Goal: Find specific page/section: Find specific page/section

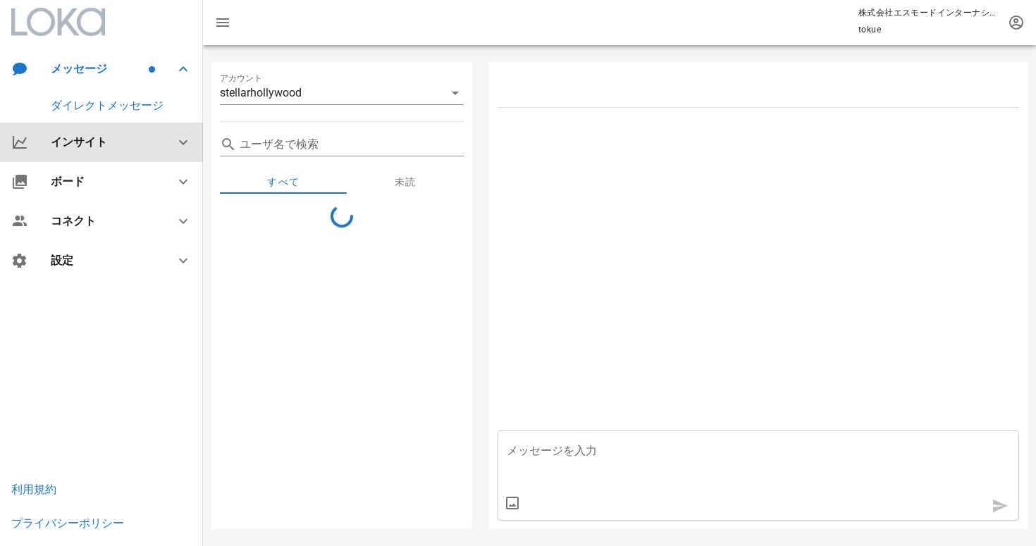
click at [152, 152] on div "インサイト" at bounding box center [101, 142] width 203 height 39
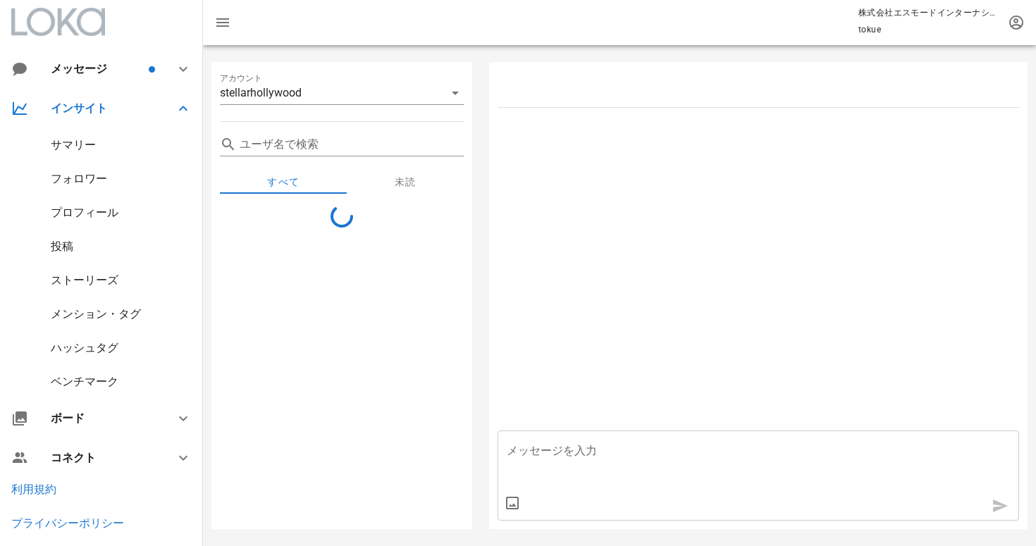
click at [109, 314] on div "メンション・タグ" at bounding box center [96, 313] width 90 height 13
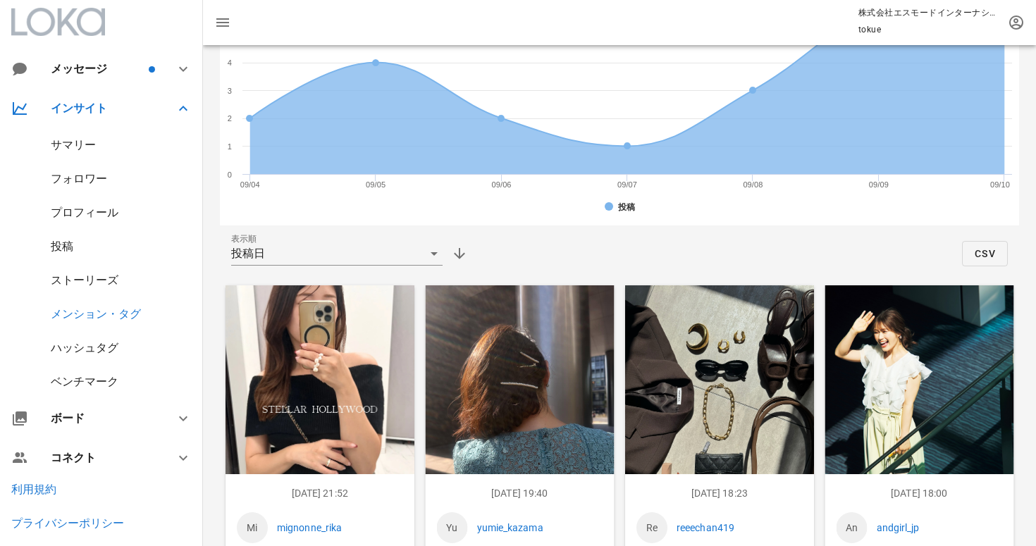
scroll to position [428, 0]
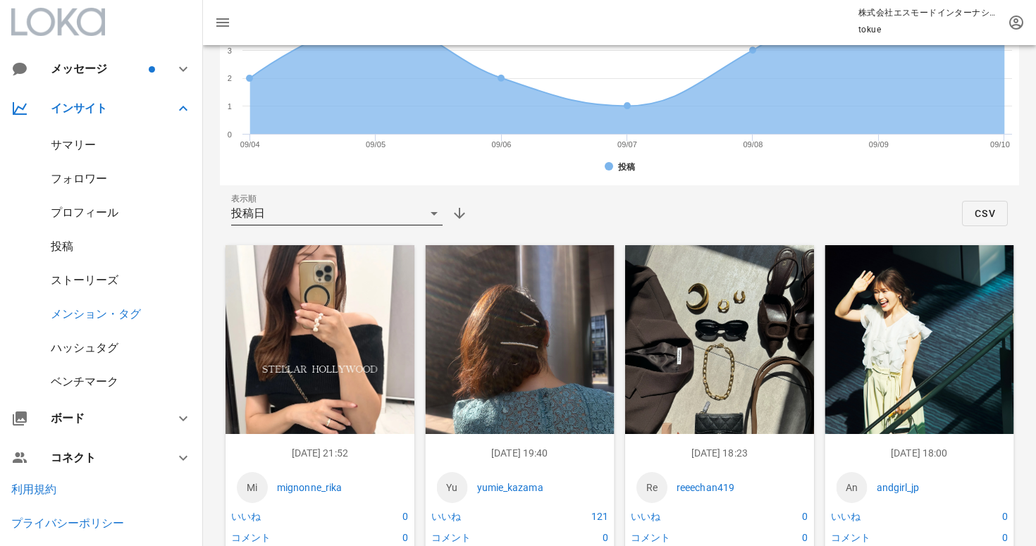
click at [283, 209] on div "投稿日" at bounding box center [327, 213] width 192 height 23
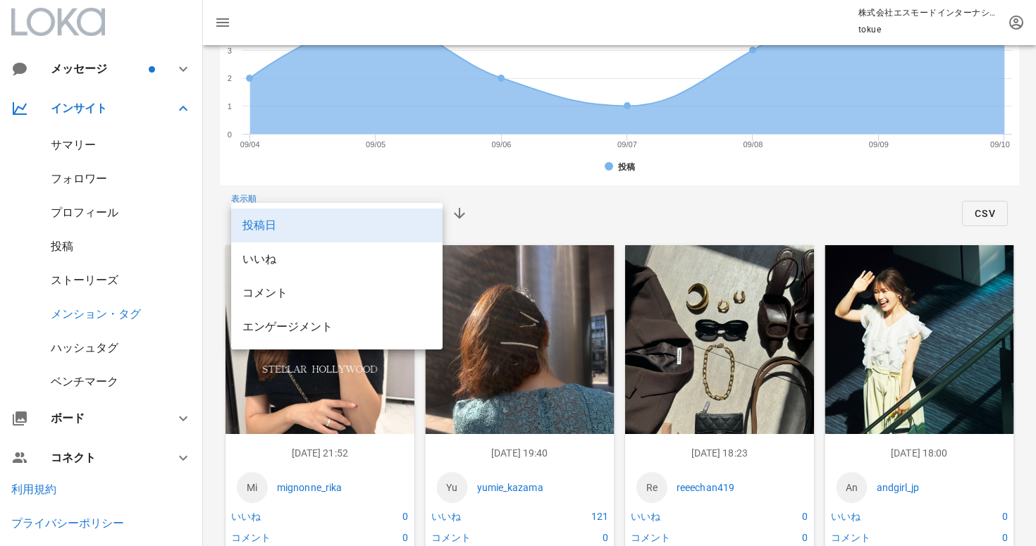
click at [606, 209] on div "表示順 投稿日 CSV" at bounding box center [619, 214] width 799 height 34
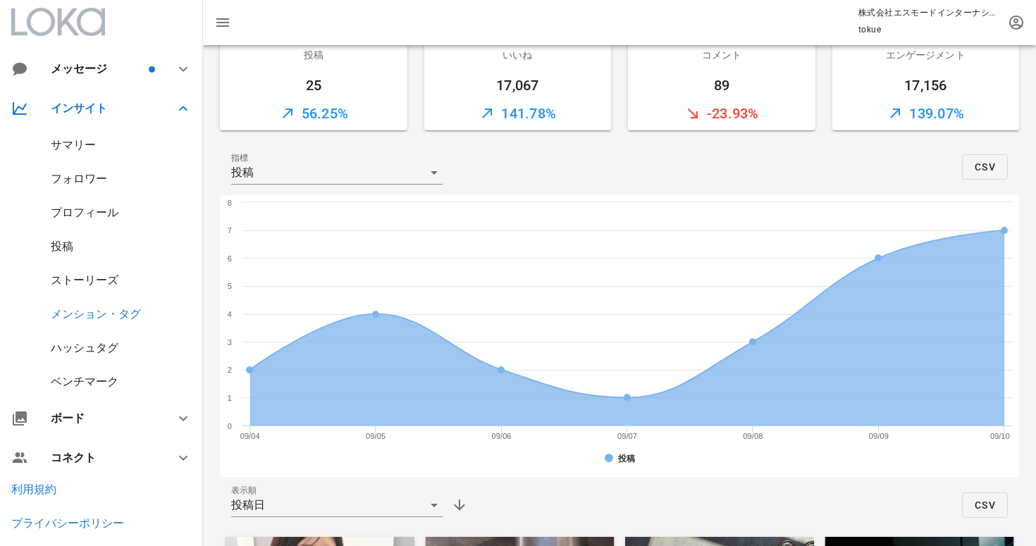
scroll to position [29, 0]
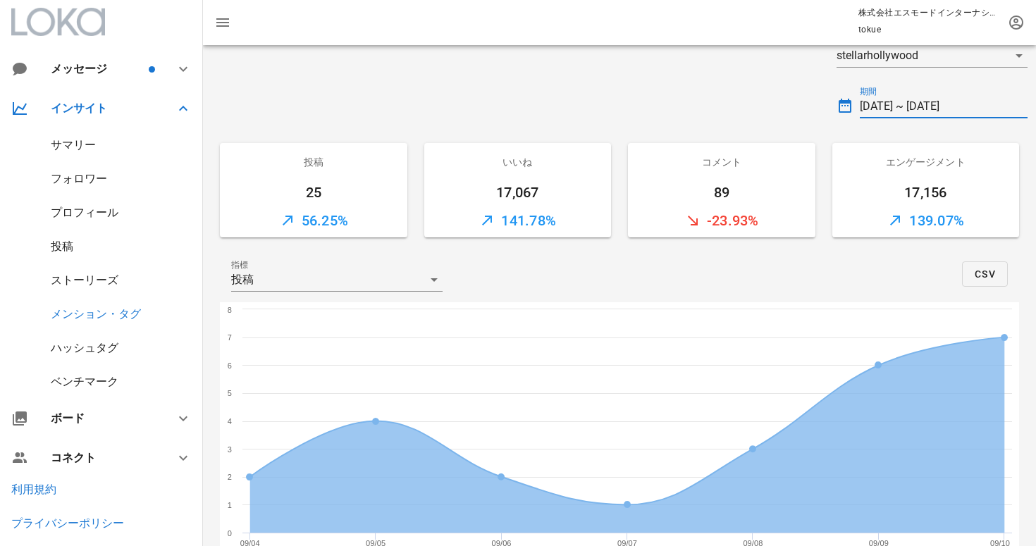
click at [931, 107] on input "[DATE] ~ [DATE]" at bounding box center [944, 106] width 168 height 23
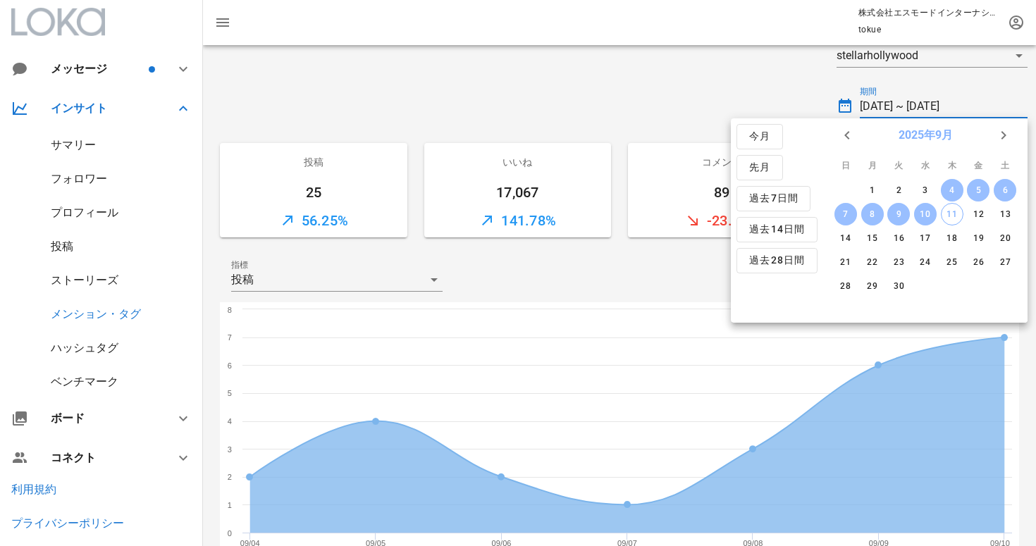
click at [902, 133] on button "2025年9月" at bounding box center [925, 135] width 66 height 28
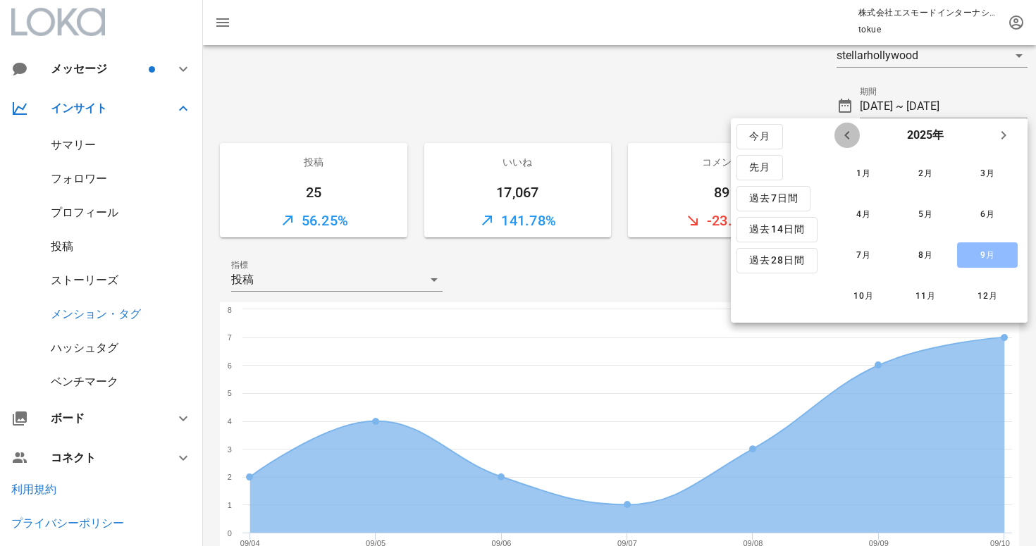
click at [847, 132] on icon "前年" at bounding box center [847, 135] width 17 height 17
click at [978, 252] on div "9月" at bounding box center [988, 255] width 38 height 12
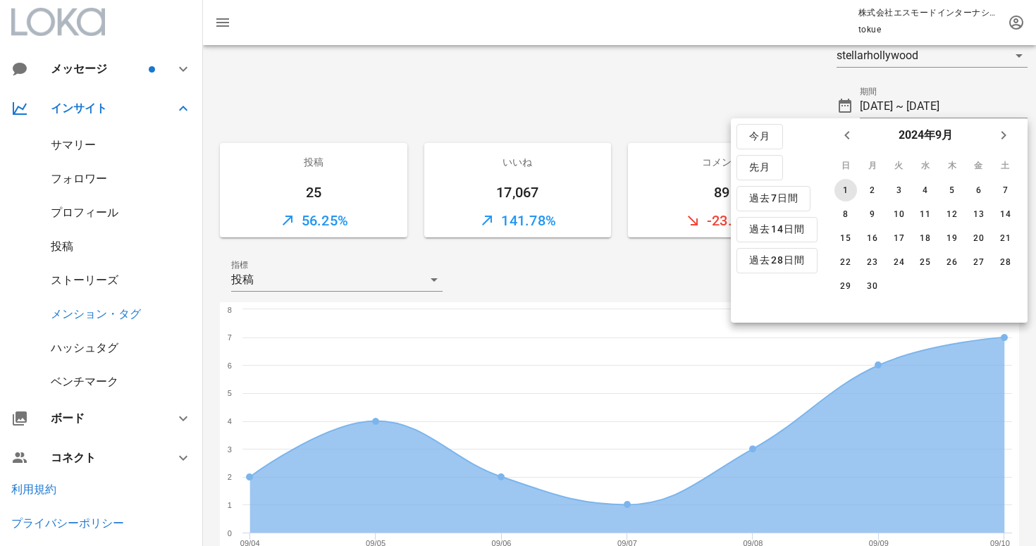
click at [841, 194] on div "1" at bounding box center [846, 190] width 23 height 10
click at [876, 283] on div "30" at bounding box center [872, 286] width 23 height 10
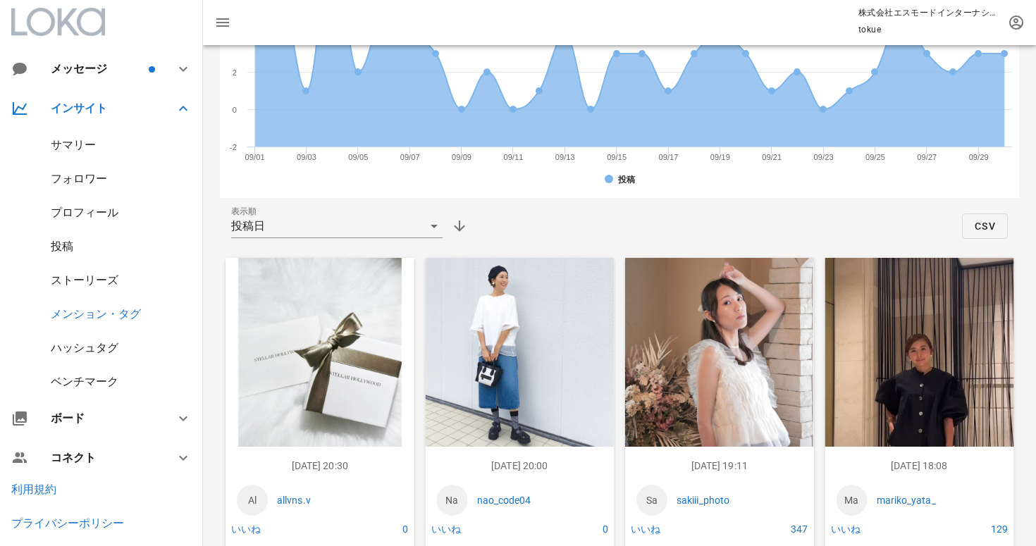
scroll to position [481, 0]
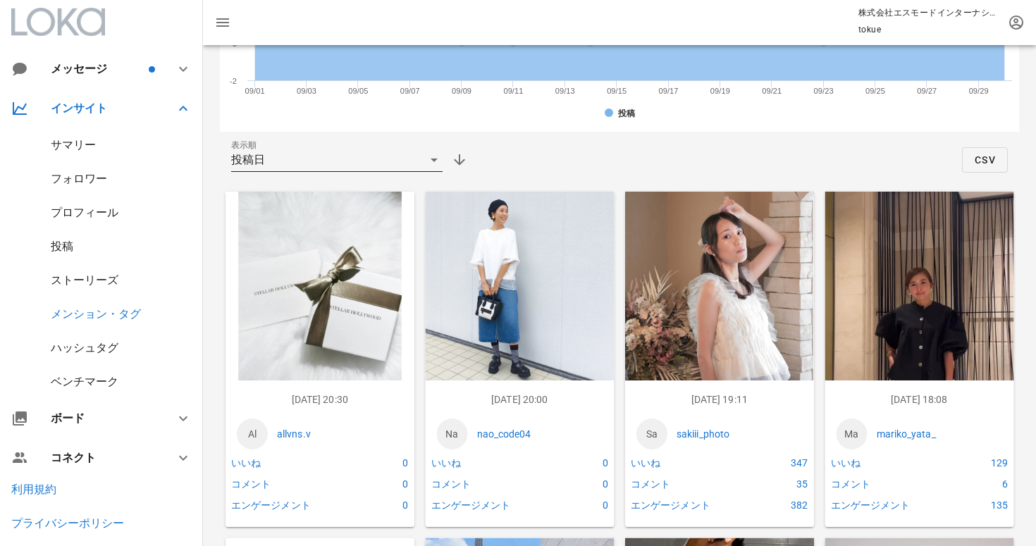
click at [353, 164] on div "投稿日" at bounding box center [327, 160] width 192 height 23
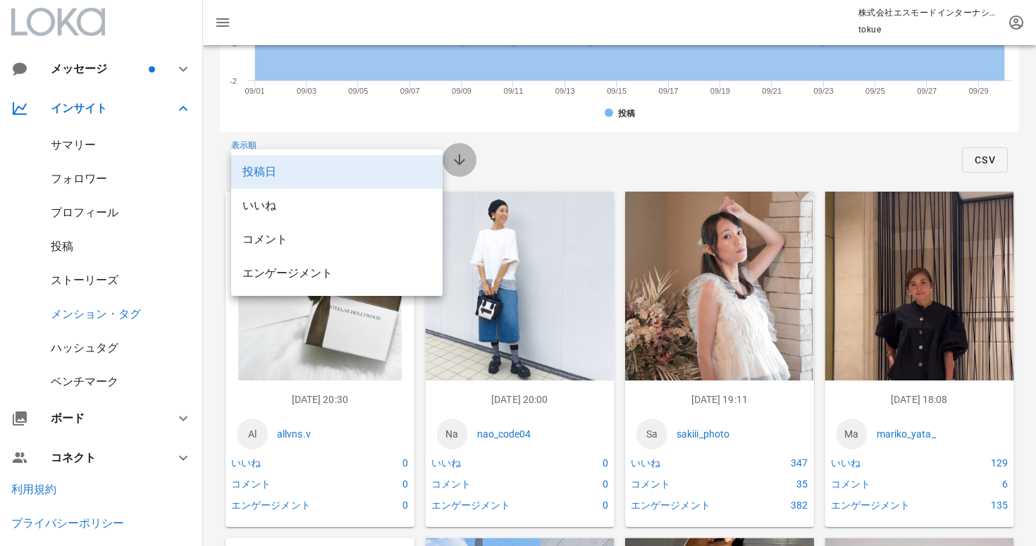
click at [463, 158] on icon "button" at bounding box center [459, 160] width 17 height 17
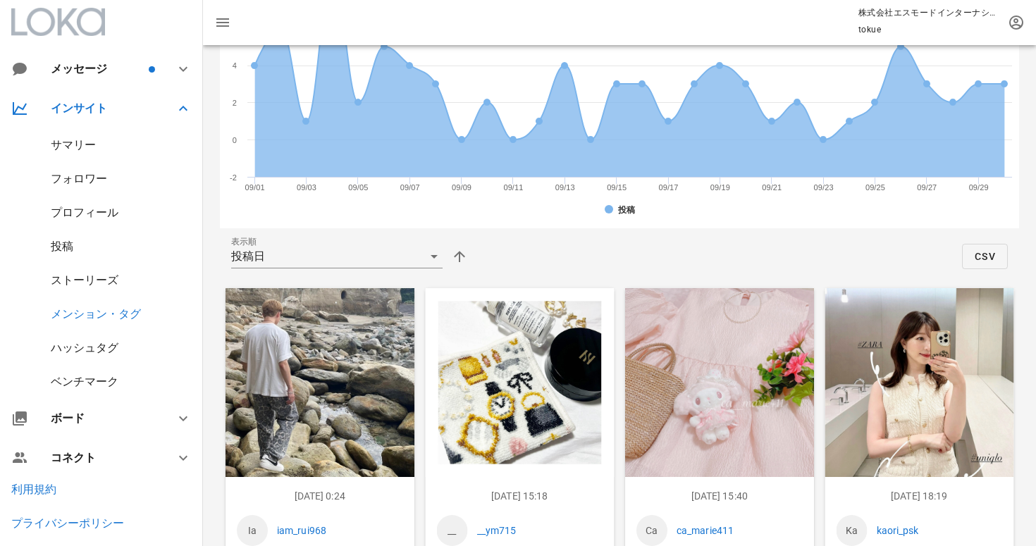
scroll to position [0, 0]
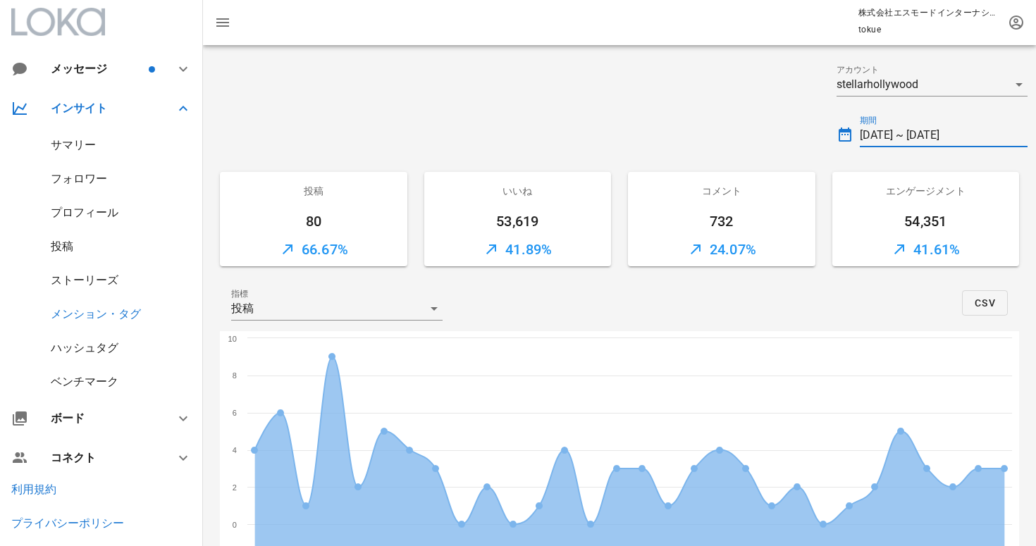
click at [888, 134] on input "[DATE] ~ [DATE]" at bounding box center [944, 135] width 168 height 23
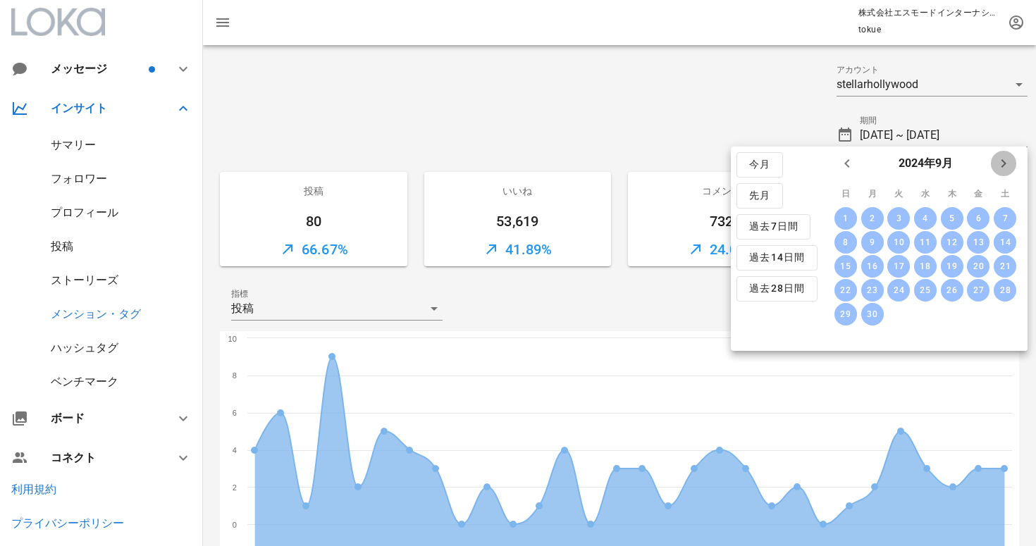
click at [1010, 164] on icon "来月" at bounding box center [1003, 163] width 17 height 17
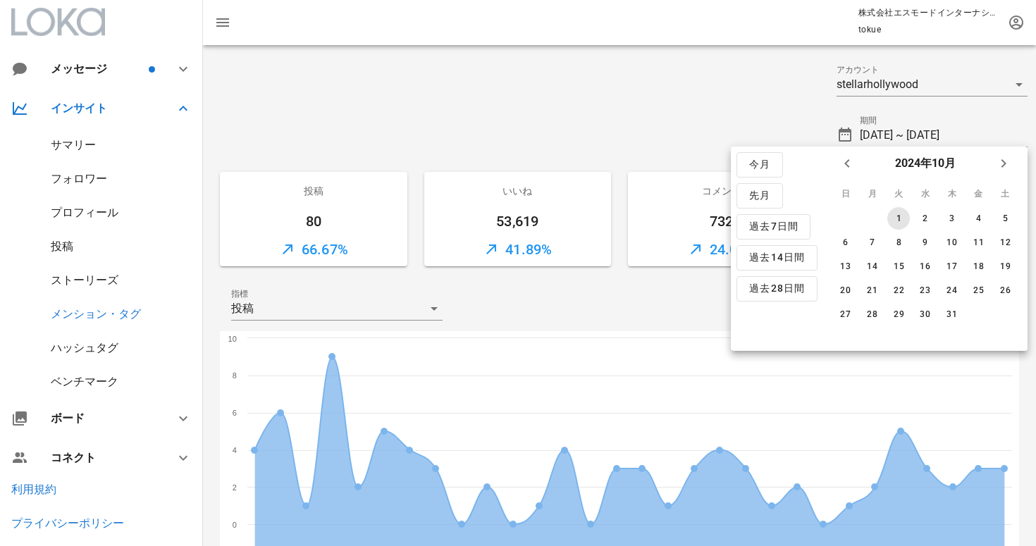
click at [899, 219] on div "1" at bounding box center [899, 219] width 23 height 10
click at [950, 320] on button "31" at bounding box center [951, 314] width 23 height 23
type input "[DATE] ~ [DATE]"
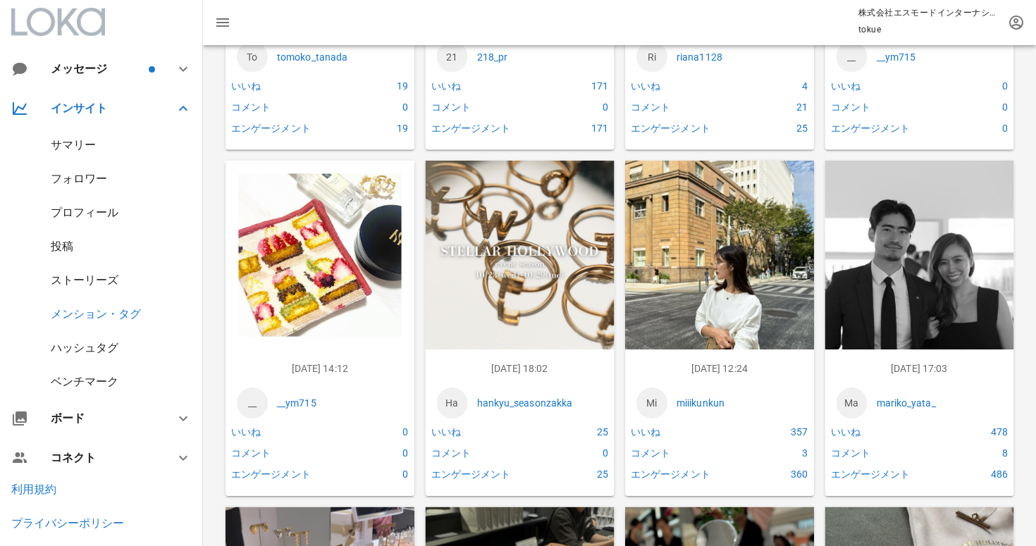
scroll to position [6750, 0]
click at [941, 295] on img at bounding box center [919, 277] width 189 height 235
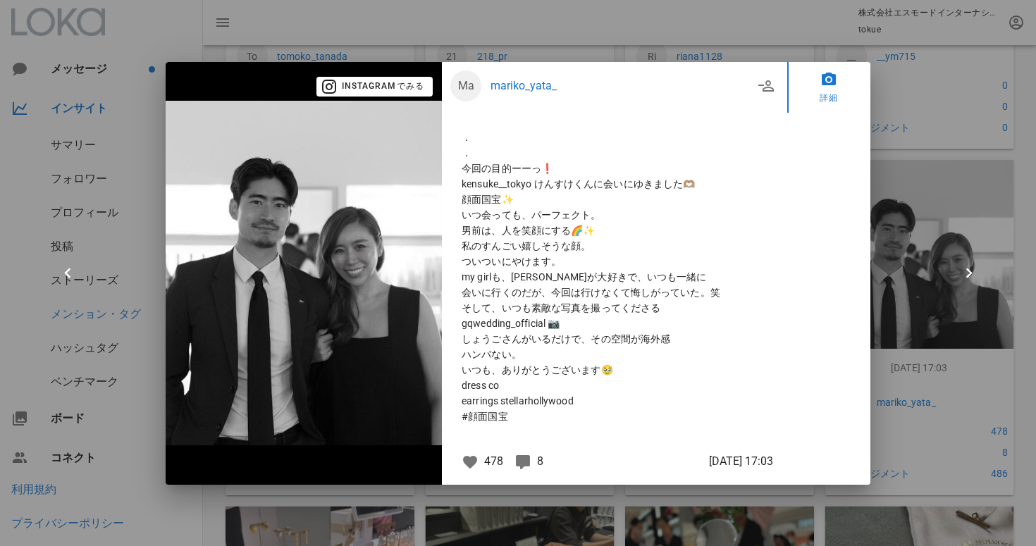
click at [951, 429] on div at bounding box center [518, 273] width 1036 height 546
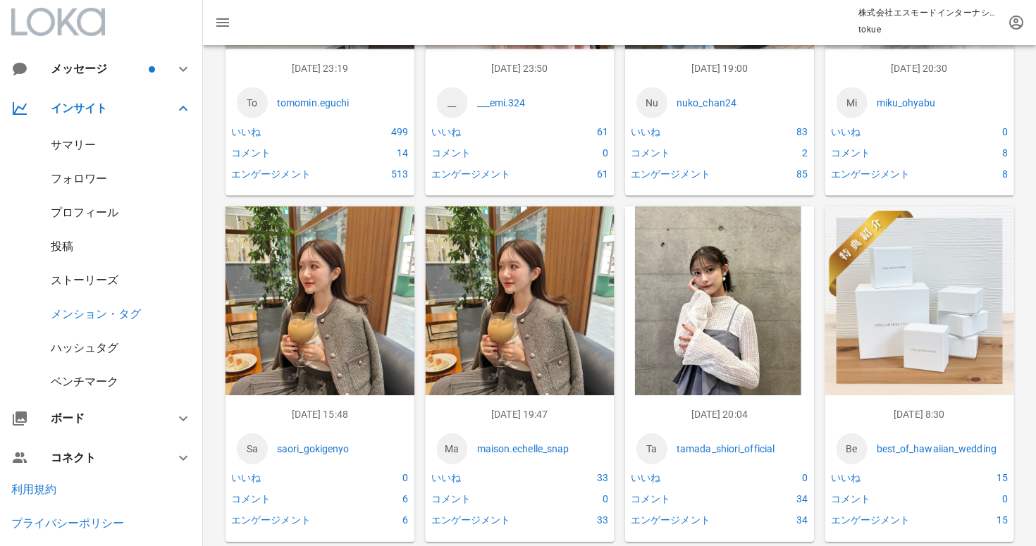
scroll to position [2519, 0]
